Goal: Task Accomplishment & Management: Use online tool/utility

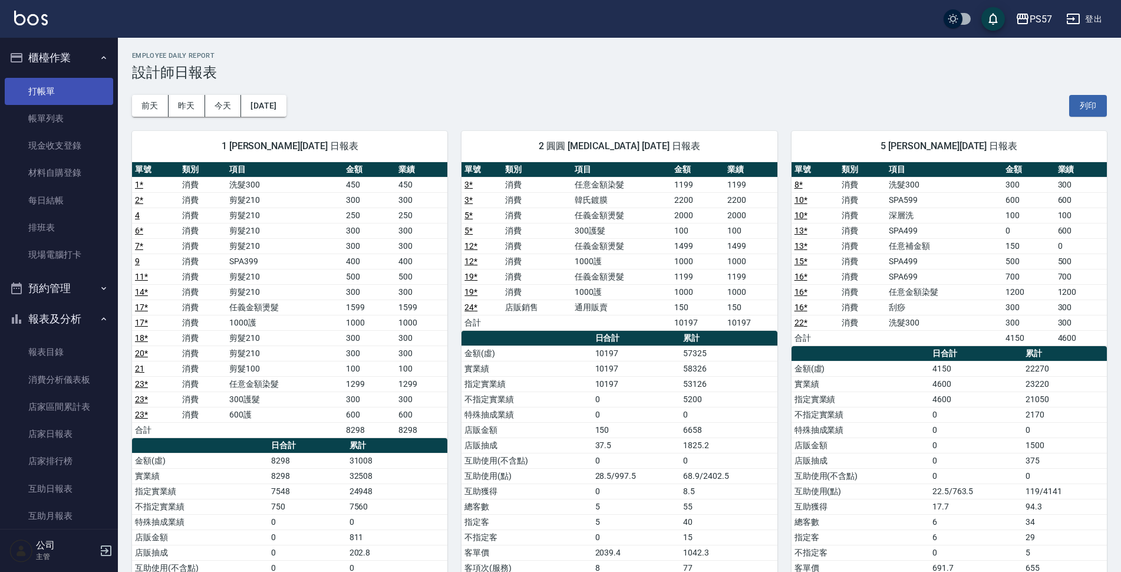
click at [71, 93] on link "打帳單" at bounding box center [59, 91] width 108 height 27
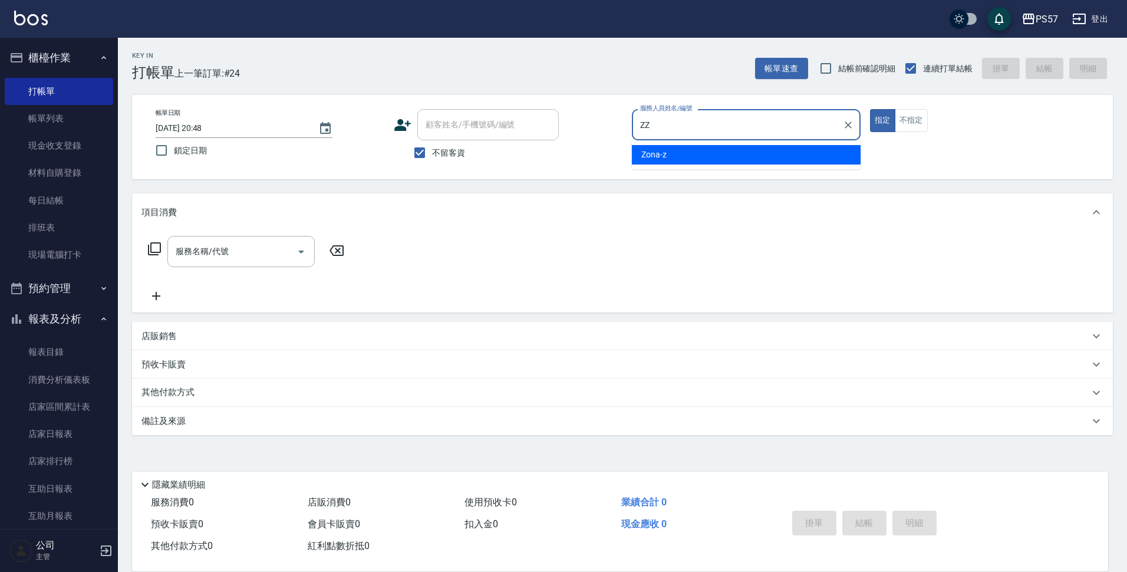
type input "ZZ"
click at [870, 109] on button "指定" at bounding box center [882, 120] width 25 height 23
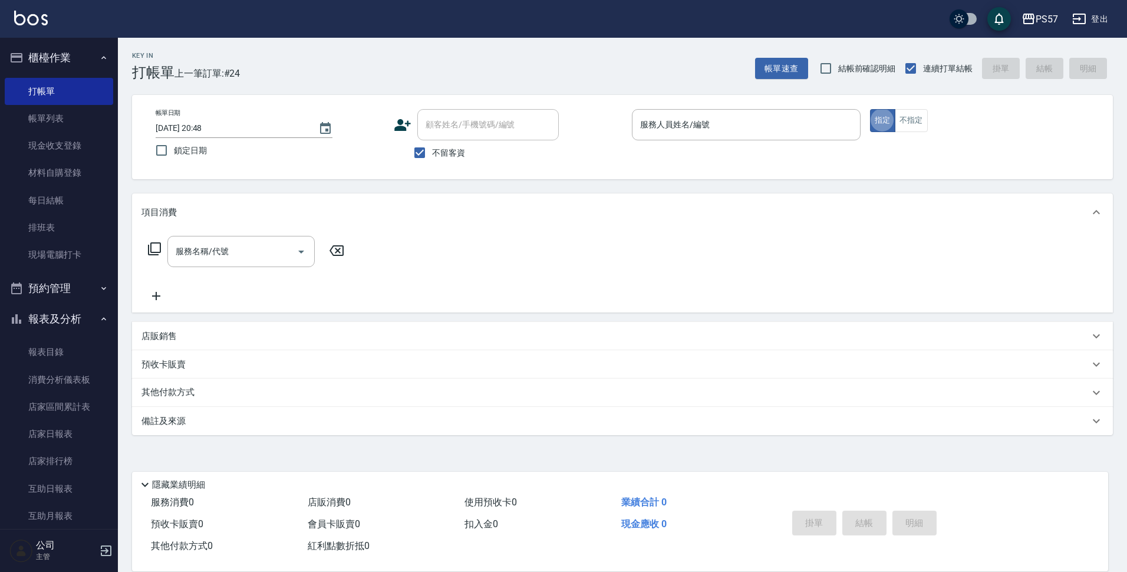
type button "true"
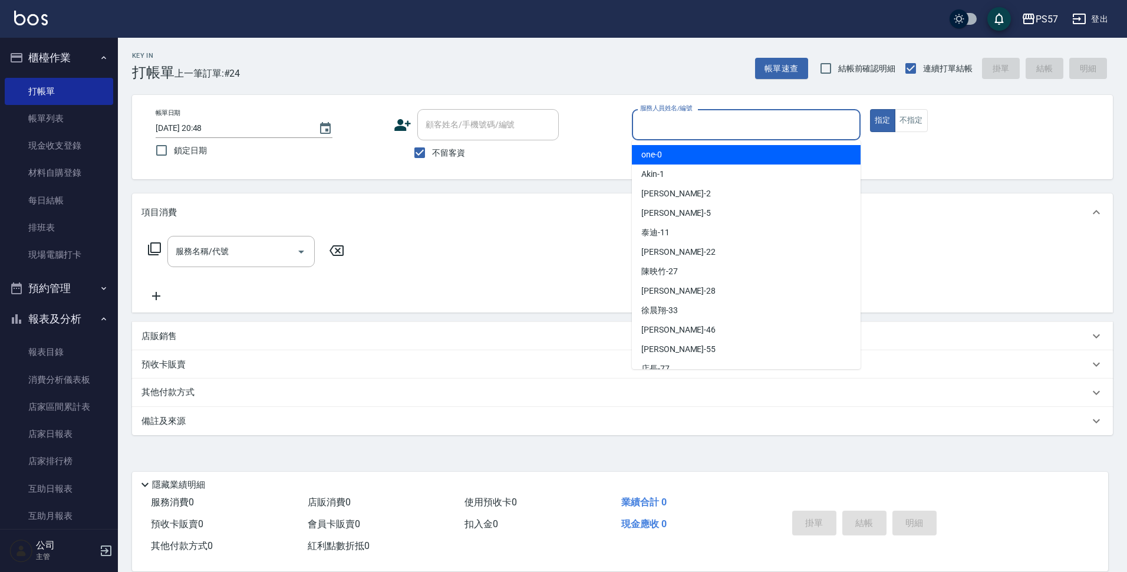
click at [732, 119] on input "服務人員姓名/編號" at bounding box center [746, 124] width 218 height 21
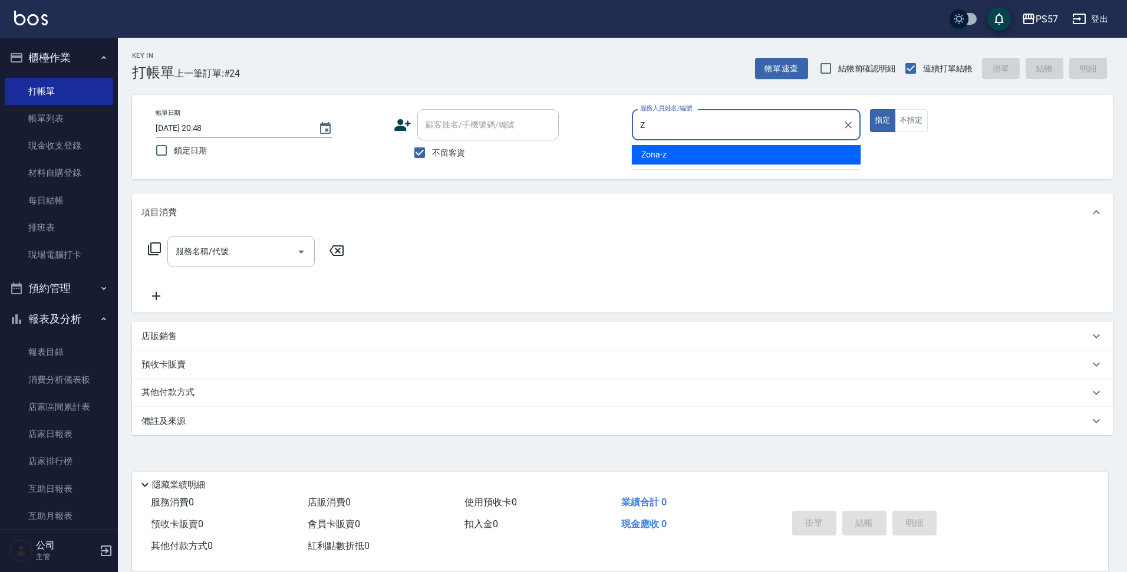
type input "Zona-z"
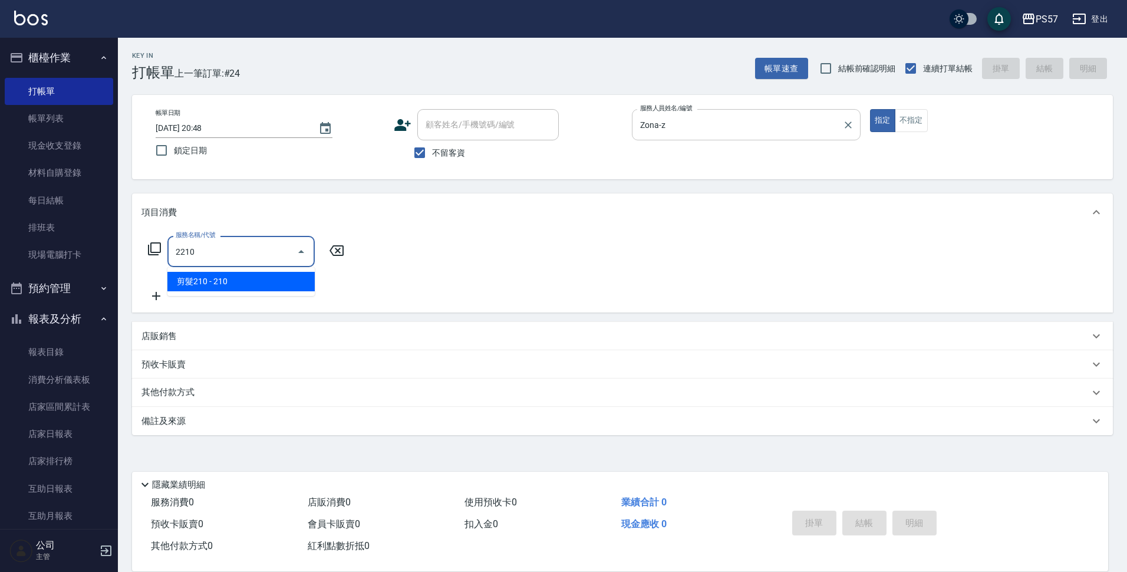
type input "剪髮210(2210)"
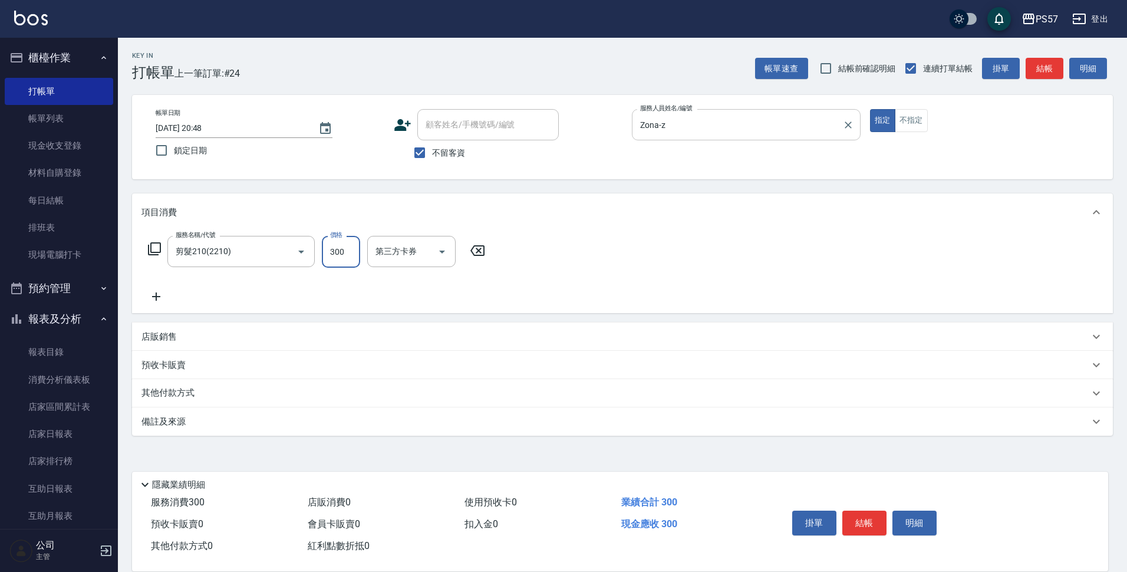
type input "300"
